Goal: Task Accomplishment & Management: Manage account settings

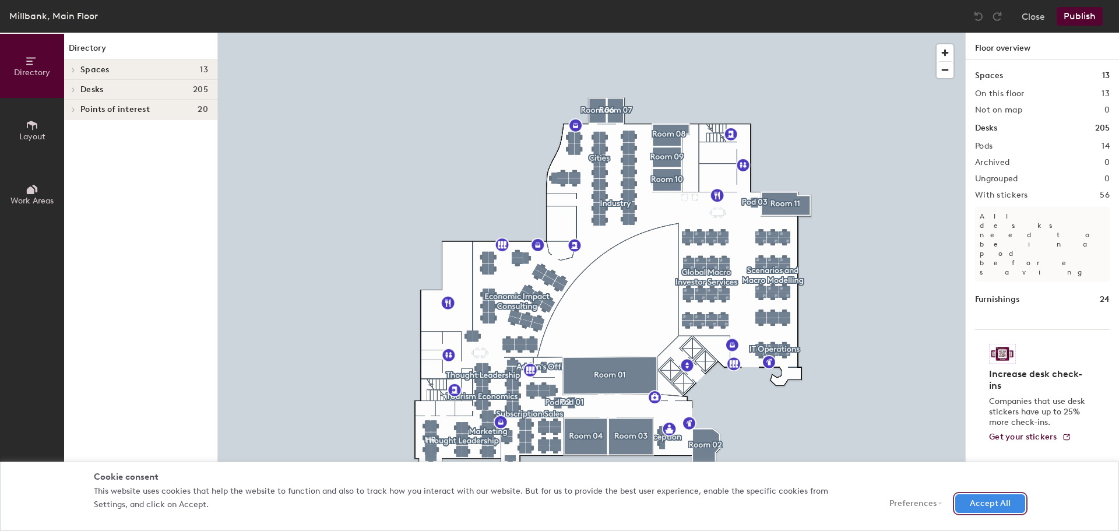
click at [975, 509] on button "Accept All" at bounding box center [990, 503] width 70 height 19
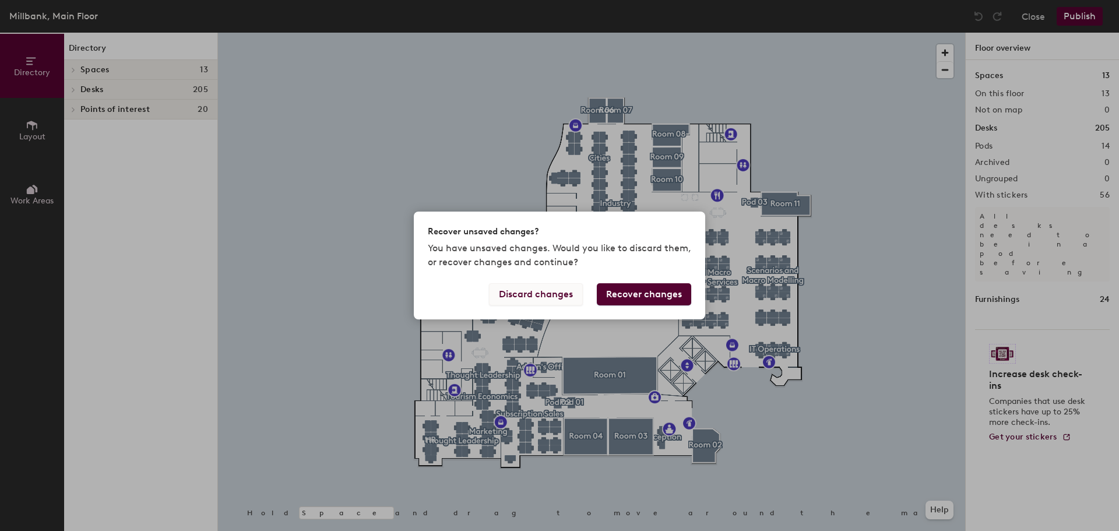
click at [533, 294] on button "Discard changes" at bounding box center [536, 294] width 94 height 22
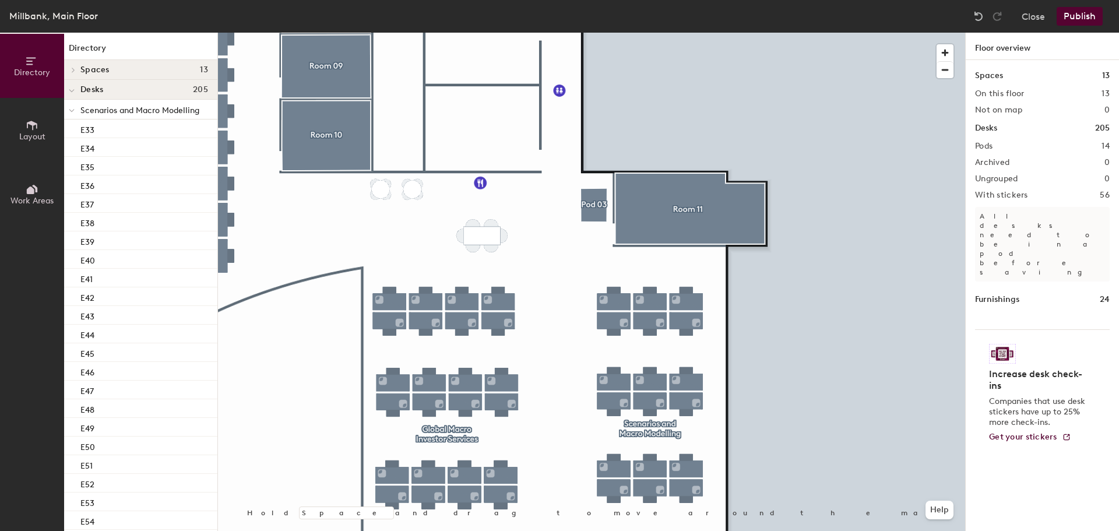
click at [973, 472] on div "Directory Layout Work Areas Directory Spaces 13 Pod 01 Pod 02 Pod 03 Room 01 Ro…" at bounding box center [559, 282] width 1119 height 498
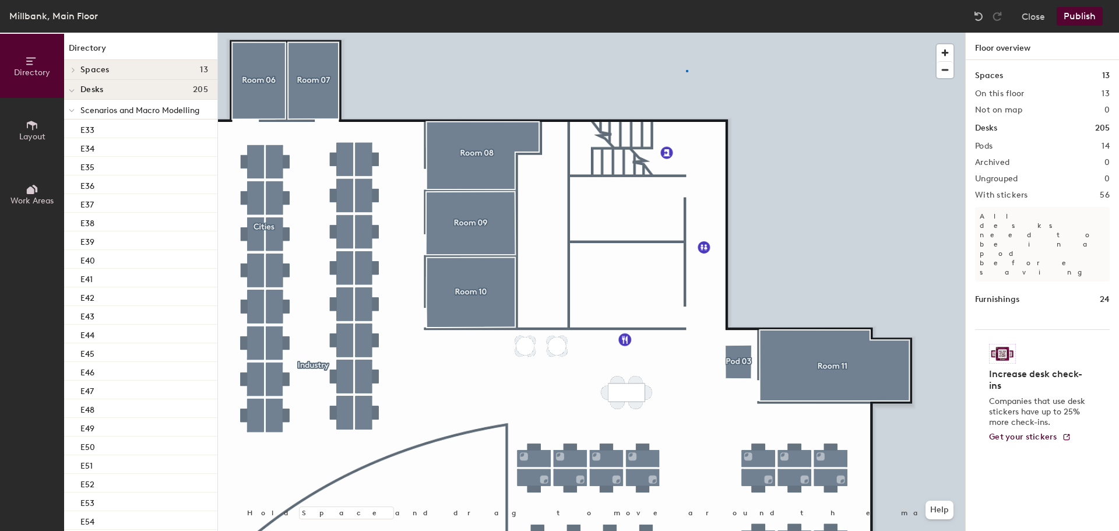
click at [686, 33] on div at bounding box center [591, 33] width 747 height 0
click at [836, 33] on div at bounding box center [591, 33] width 747 height 0
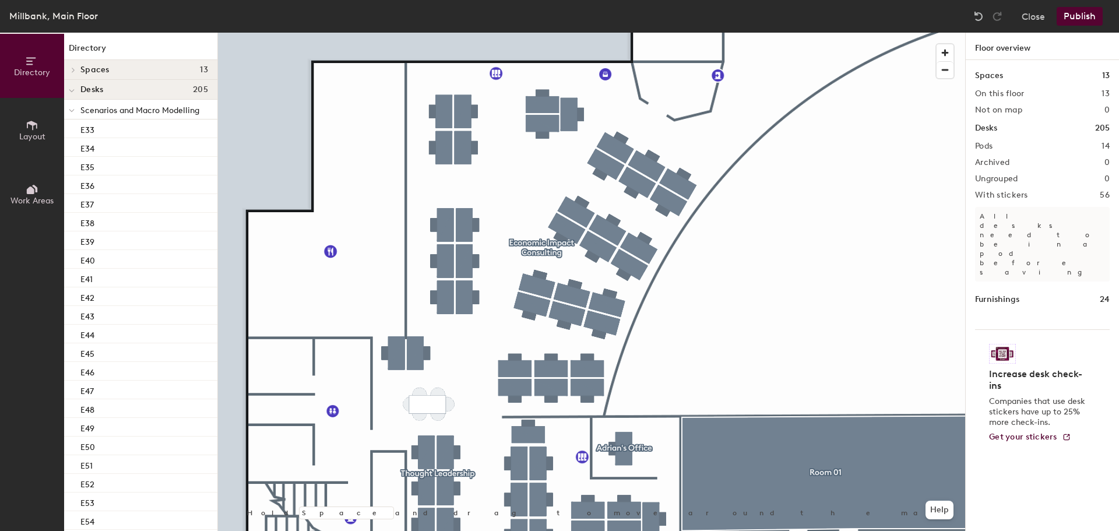
click at [587, 0] on html "Skip navigation Schedule Office People Analytics Visits Deliveries Services Man…" at bounding box center [559, 265] width 1119 height 531
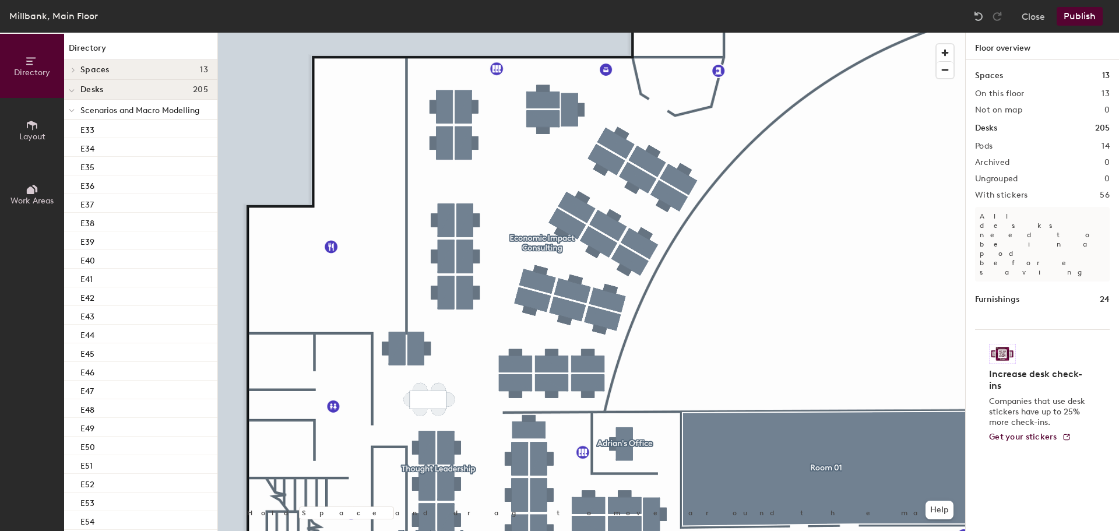
click at [720, 33] on div at bounding box center [591, 33] width 747 height 0
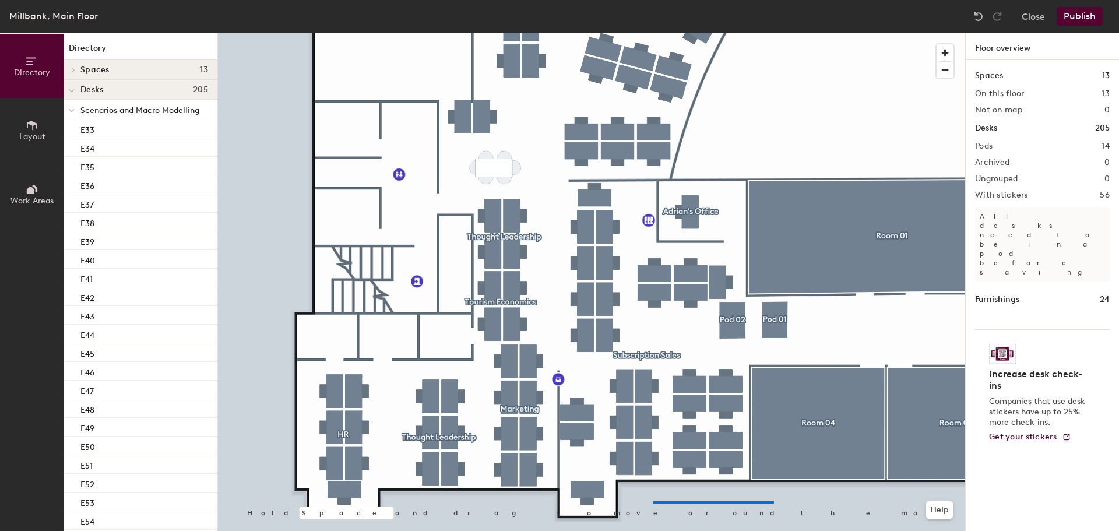
click at [653, 33] on div at bounding box center [591, 33] width 747 height 0
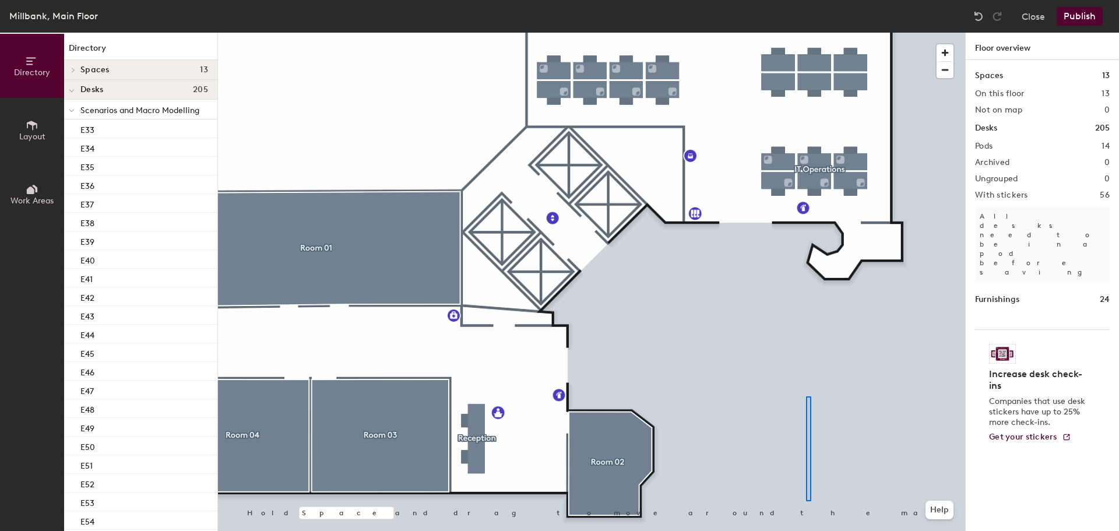
click at [808, 33] on div at bounding box center [591, 33] width 747 height 0
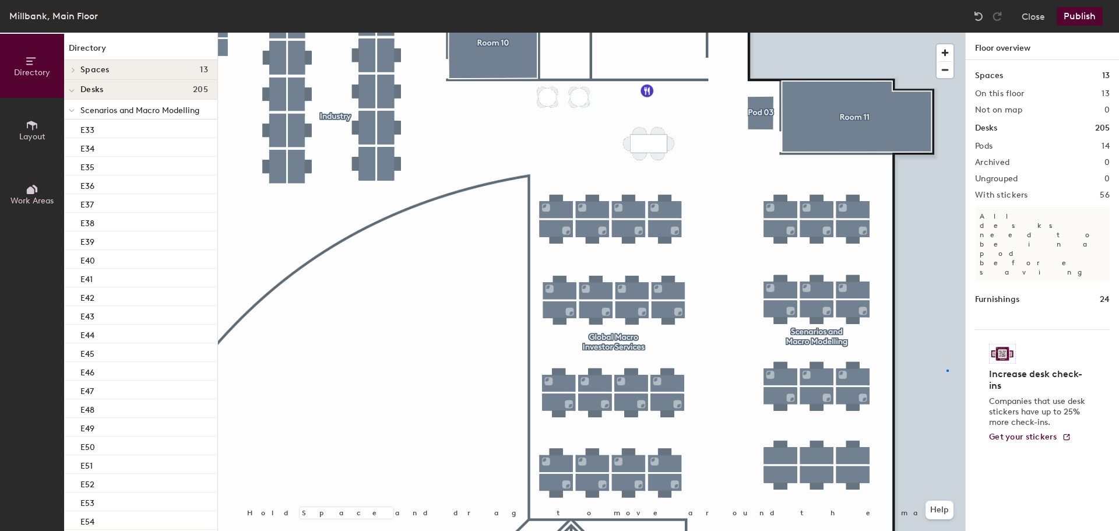
click at [946, 33] on div at bounding box center [591, 33] width 747 height 0
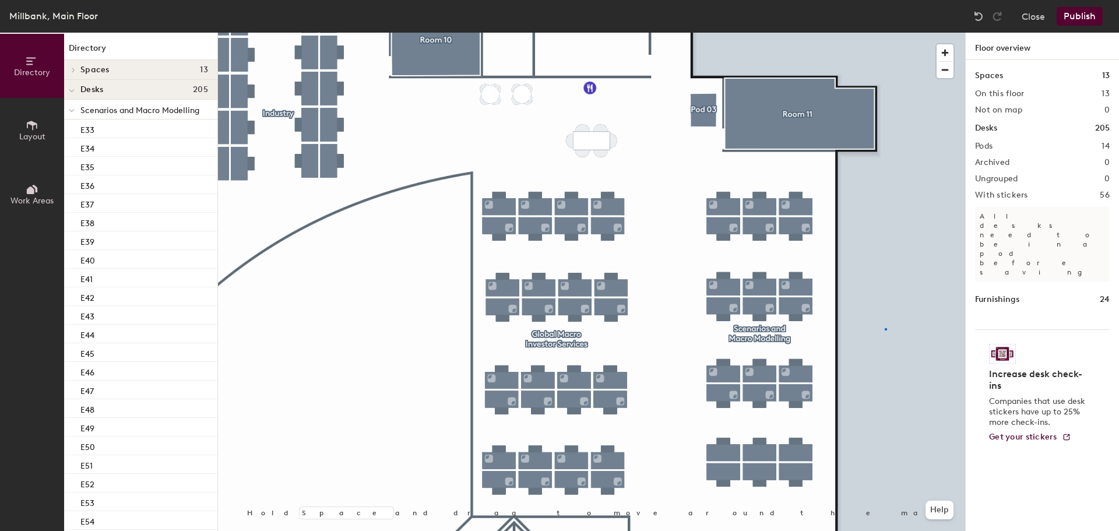
click at [885, 33] on div at bounding box center [591, 33] width 747 height 0
click at [914, 33] on div at bounding box center [591, 33] width 747 height 0
